Goal: Check status: Check status

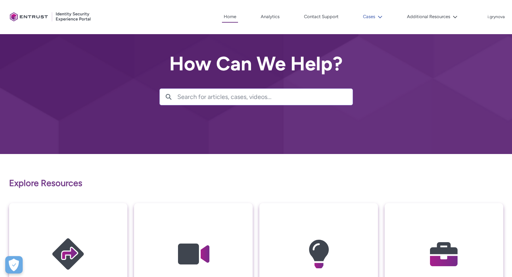
click at [374, 13] on button "Cases" at bounding box center [372, 17] width 23 height 10
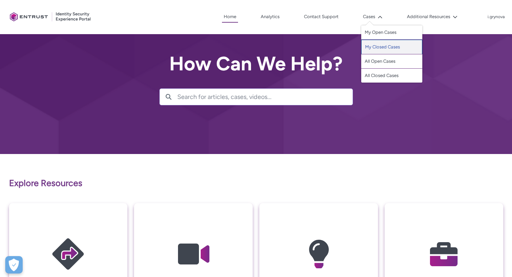
click at [378, 47] on link "My Closed Cases" at bounding box center [391, 47] width 61 height 15
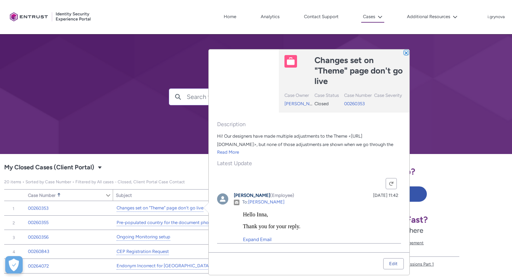
click at [405, 54] on button "Close" at bounding box center [405, 52] width 5 height 5
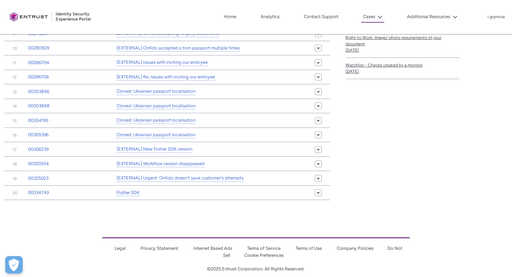
scroll to position [299, 0]
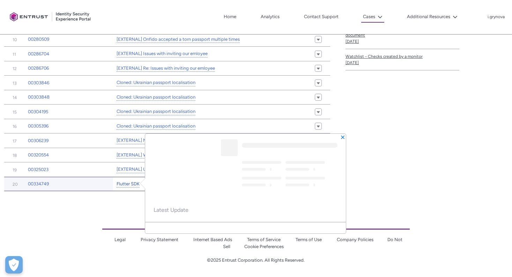
click at [131, 182] on link "Flutter SDK" at bounding box center [127, 184] width 23 height 7
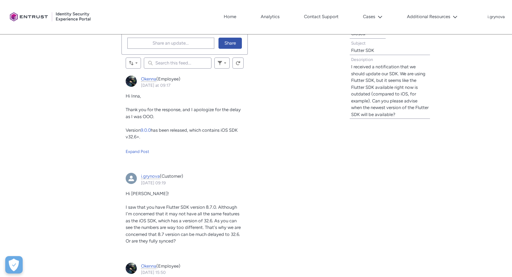
scroll to position [241, 0]
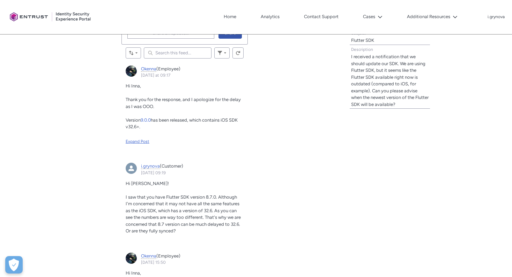
click at [148, 143] on div "Expand Post" at bounding box center [185, 141] width 118 height 6
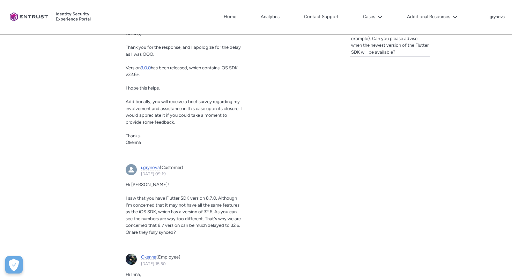
scroll to position [299, 0]
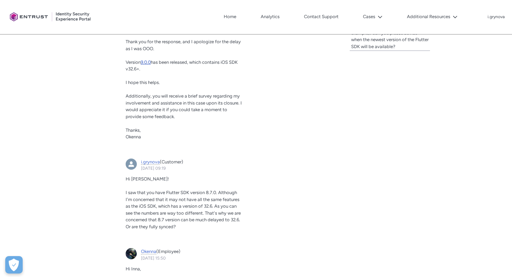
click at [145, 62] on span "9.0.0" at bounding box center [146, 62] width 10 height 5
